Goal: Transaction & Acquisition: Purchase product/service

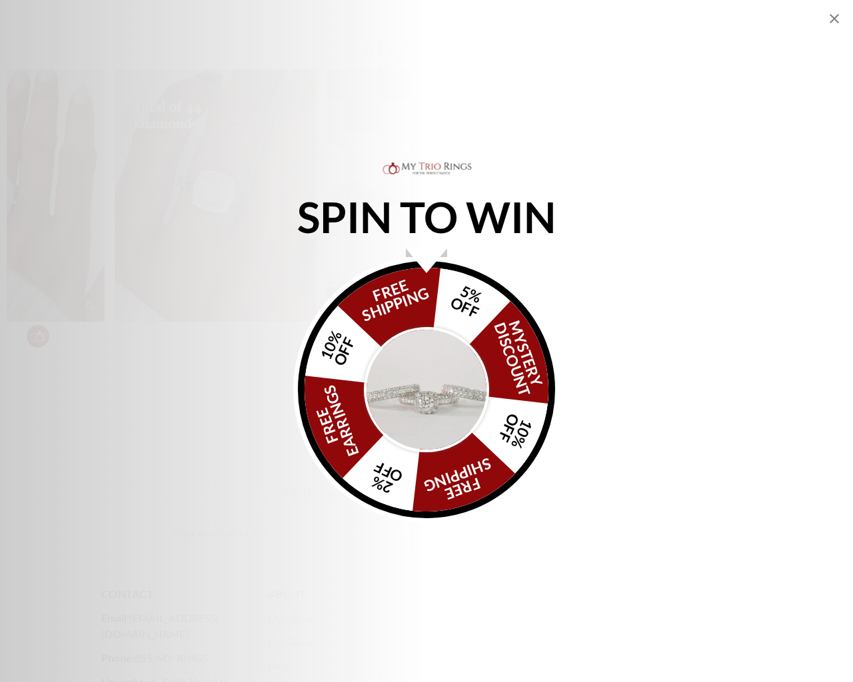
scroll to position [4559, 0]
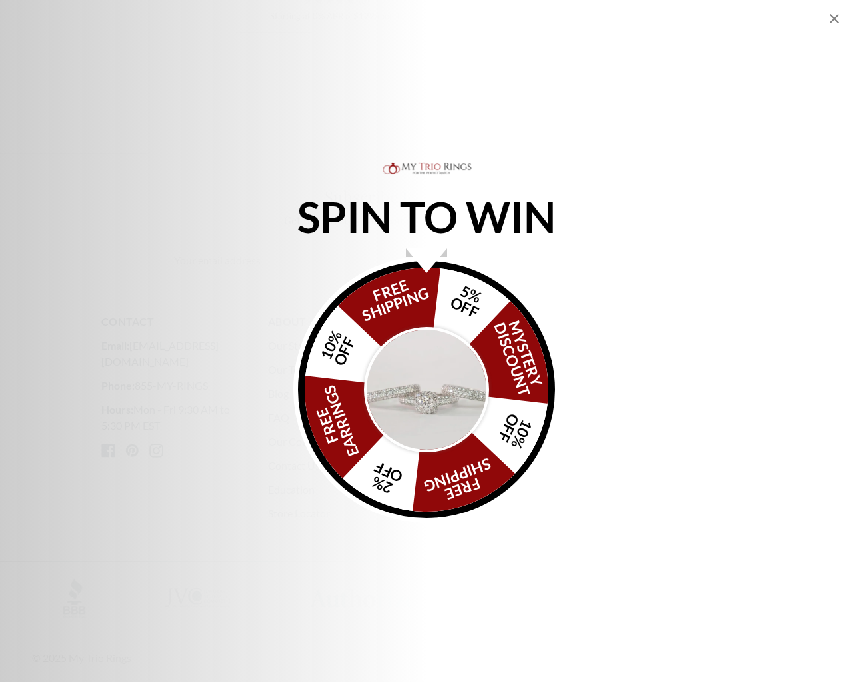
scroll to position [3200, 0]
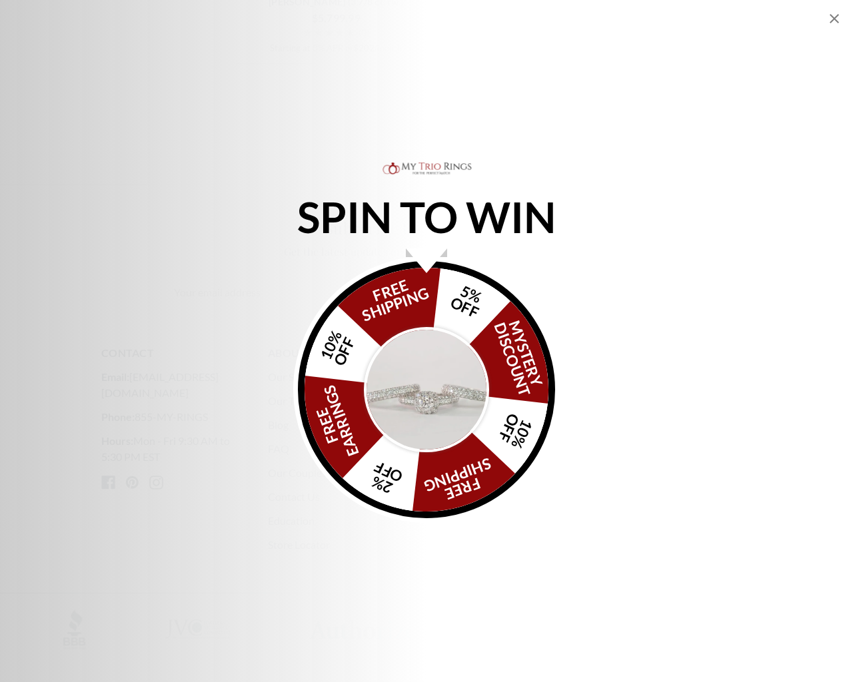
scroll to position [3200, 0]
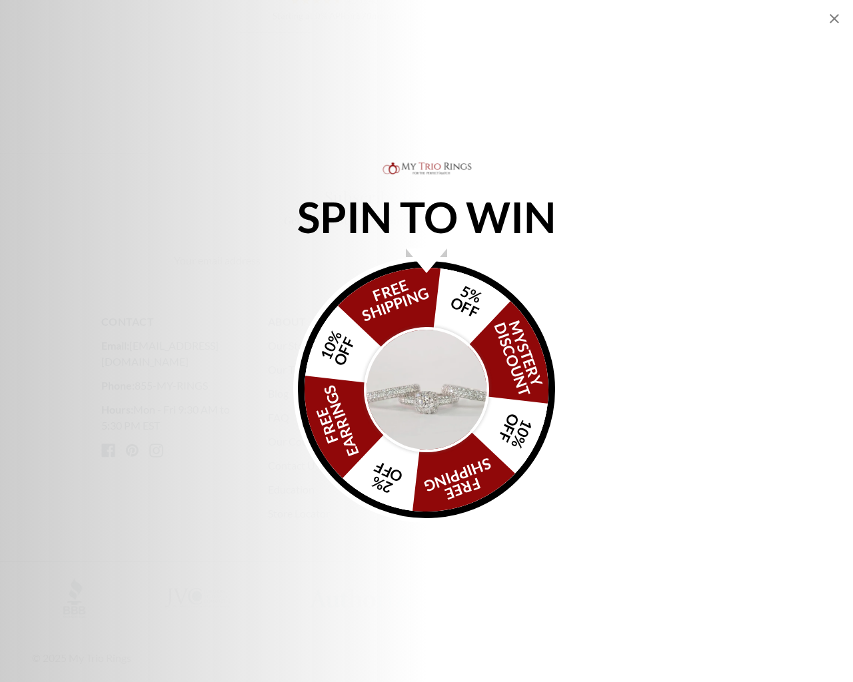
scroll to position [3200, 0]
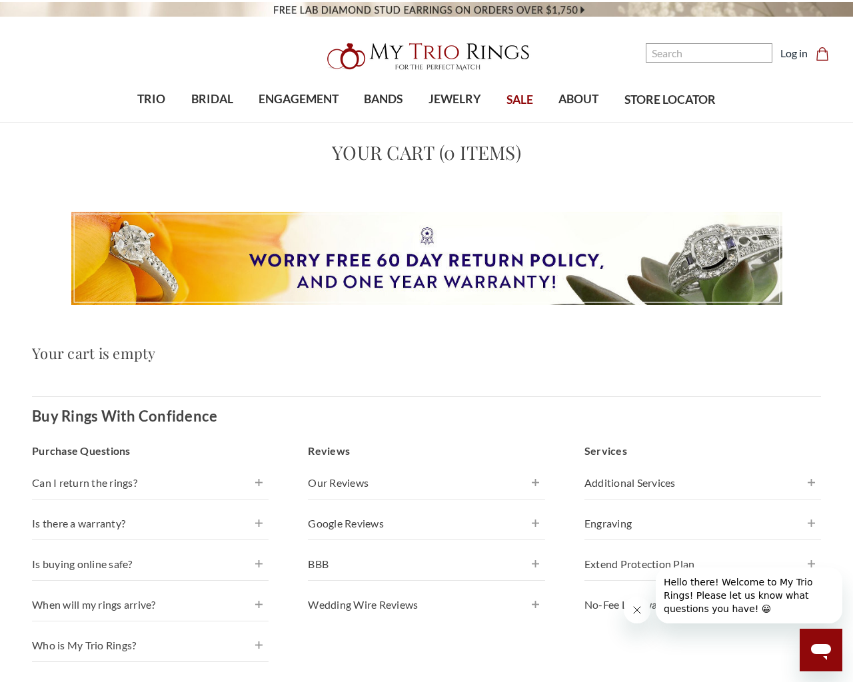
click at [846, 341] on div "Home Your Cart Your Cart (0 items) Your cart is empty Buy Rings With Confidence…" at bounding box center [426, 528] width 853 height 779
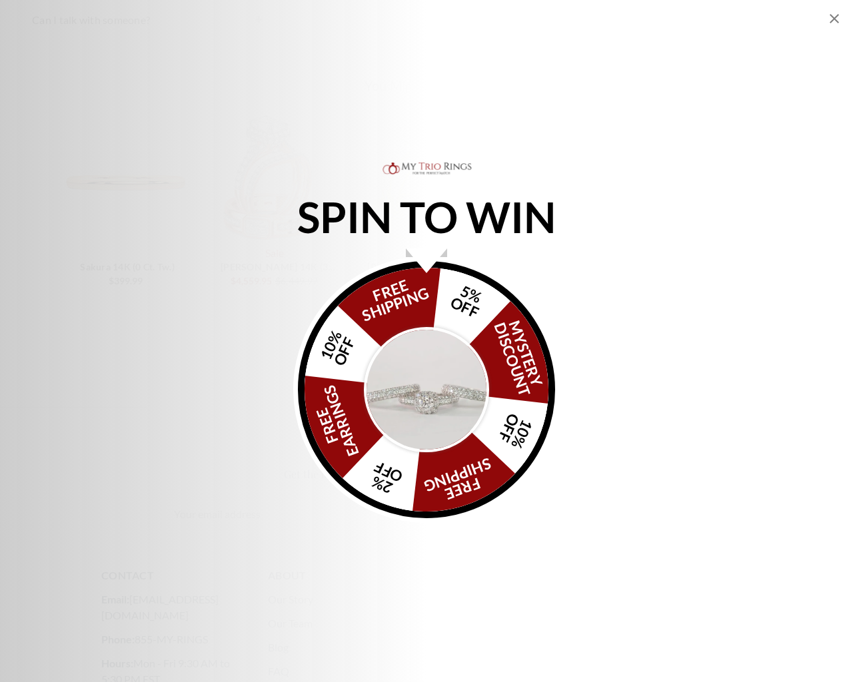
scroll to position [920, 0]
